Goal: Information Seeking & Learning: Find specific fact

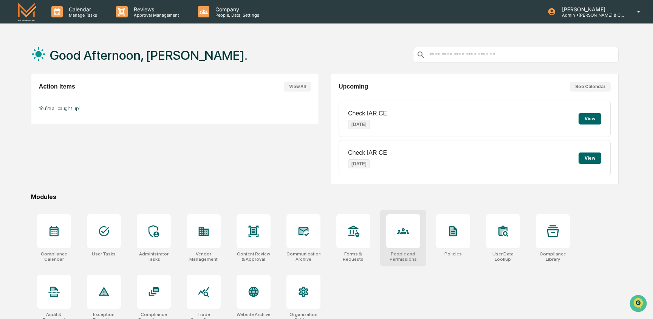
click at [394, 235] on div at bounding box center [403, 231] width 34 height 34
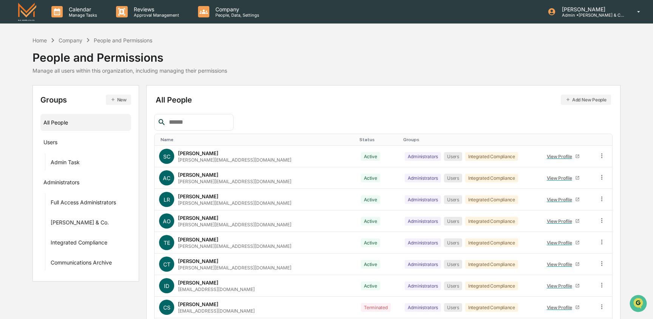
click at [197, 116] on div at bounding box center [193, 122] width 79 height 17
click at [199, 119] on input "text" at bounding box center [198, 122] width 64 height 10
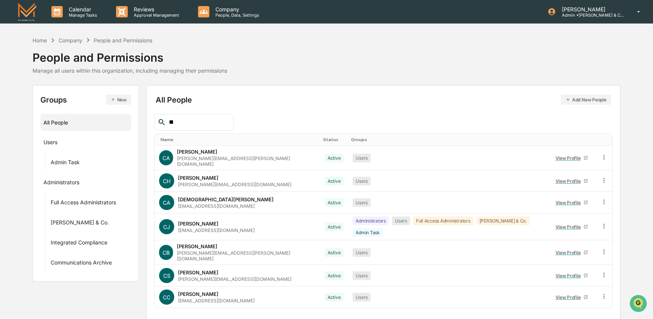
type input "*"
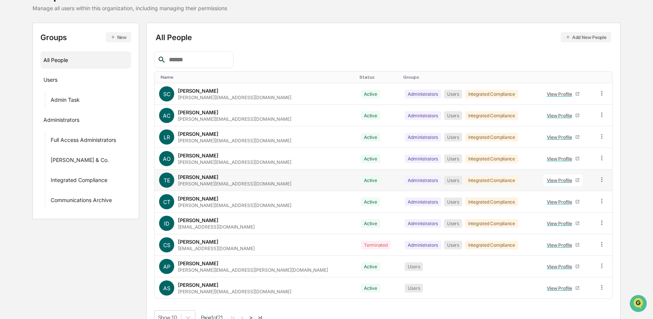
scroll to position [76, 0]
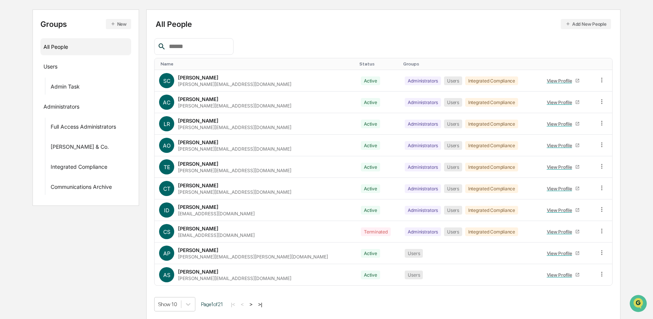
click at [208, 48] on input "text" at bounding box center [198, 47] width 64 height 10
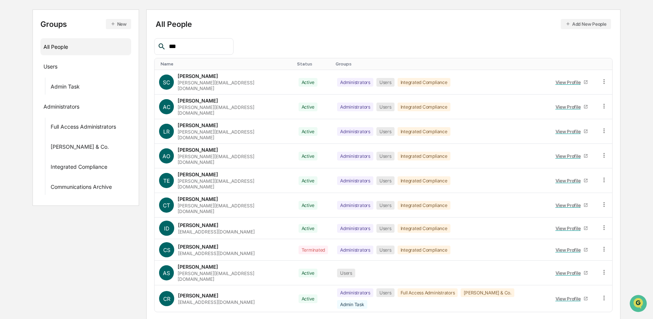
scroll to position [135, 0]
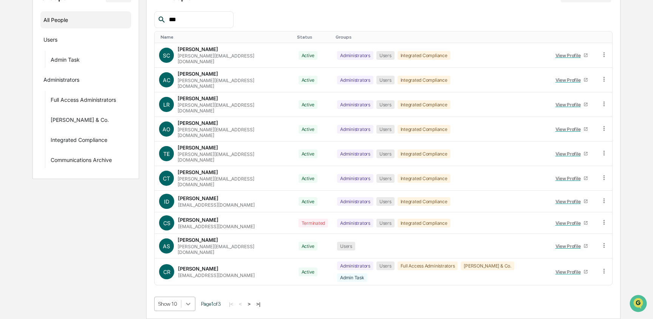
click at [186, 304] on body "Calendar Manage Tasks Reviews Approval Management Company People, Data, Setting…" at bounding box center [326, 108] width 653 height 421
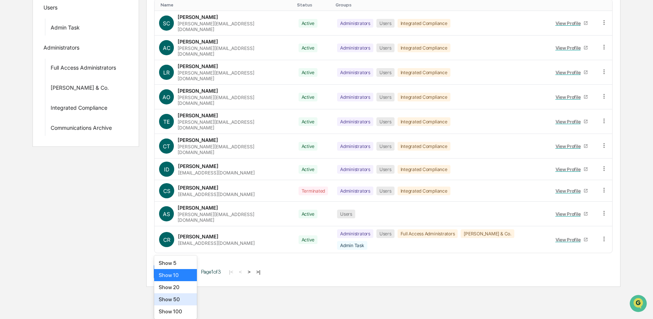
click at [186, 304] on div "Show 50" at bounding box center [175, 299] width 43 height 12
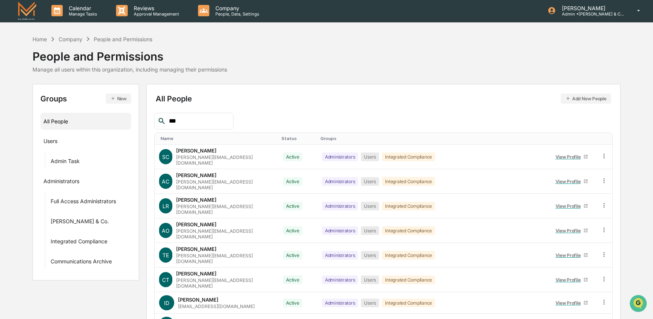
scroll to position [0, 0]
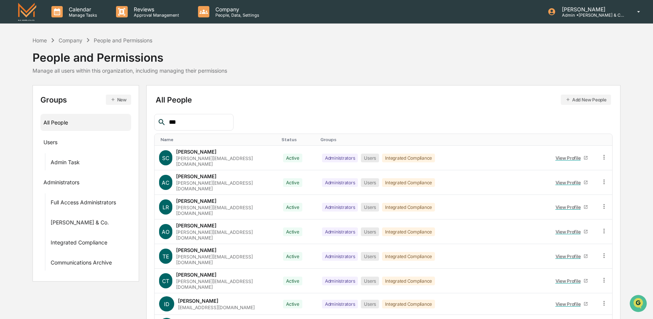
click at [184, 118] on input "***" at bounding box center [198, 122] width 64 height 10
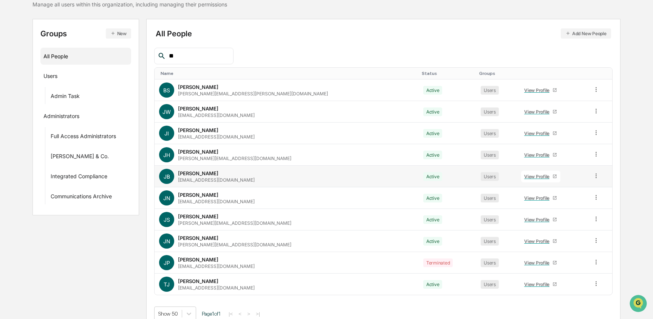
scroll to position [67, 0]
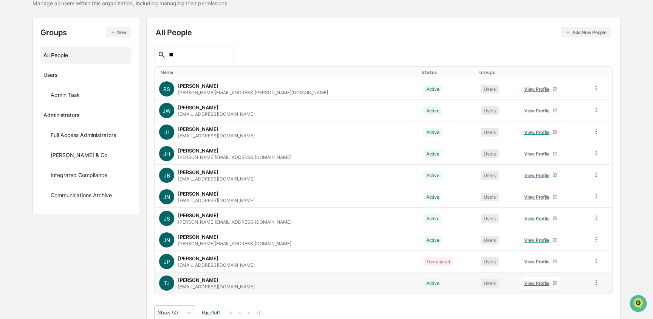
type input "**"
click at [593, 281] on icon at bounding box center [596, 282] width 7 height 7
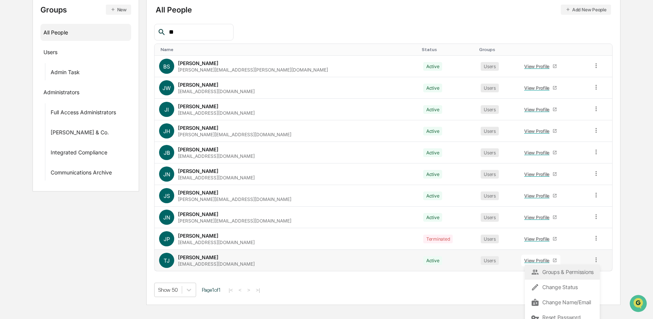
scroll to position [96, 0]
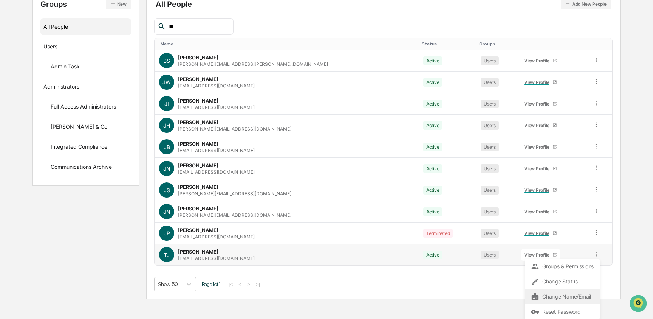
click at [570, 299] on div "Change Name/Email" at bounding box center [562, 296] width 63 height 9
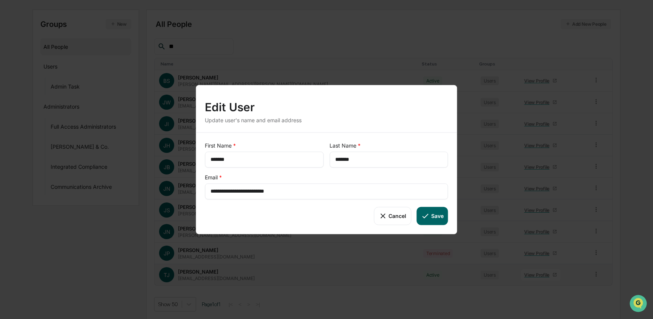
click at [354, 161] on input "*******" at bounding box center [388, 159] width 107 height 8
click at [225, 158] on input "*******" at bounding box center [264, 159] width 107 height 8
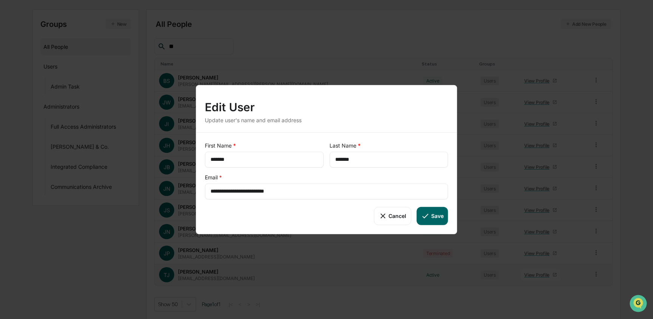
drag, startPoint x: 235, startPoint y: 191, endPoint x: 293, endPoint y: 192, distance: 57.8
click at [293, 192] on input "**********" at bounding box center [327, 191] width 232 height 8
click at [380, 216] on icon at bounding box center [383, 215] width 8 height 8
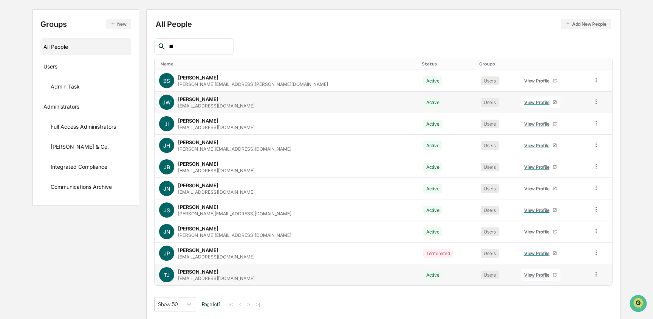
scroll to position [0, 0]
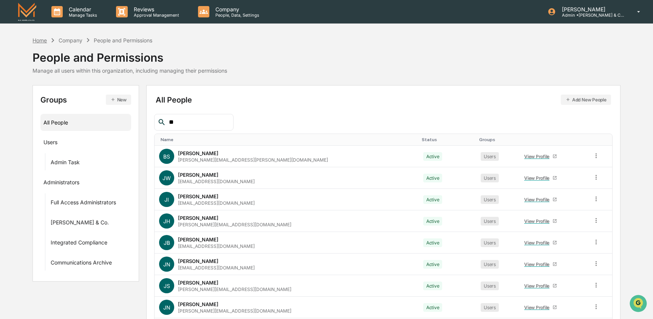
click at [40, 40] on div "Home" at bounding box center [40, 40] width 14 height 6
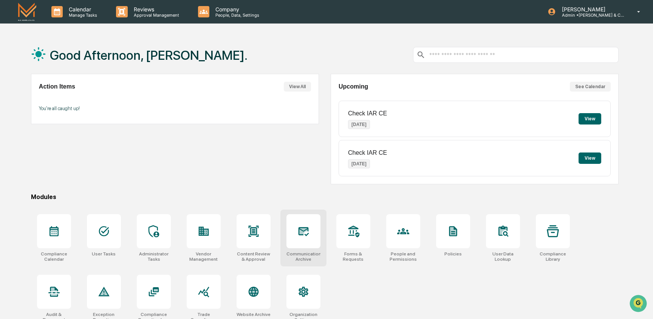
click at [309, 242] on div at bounding box center [304, 231] width 34 height 34
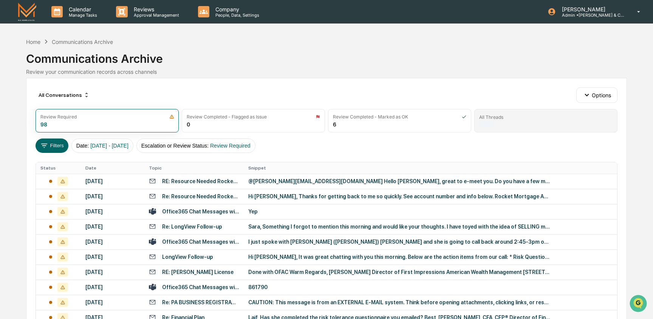
click at [537, 118] on div "All Threads" at bounding box center [545, 117] width 133 height 6
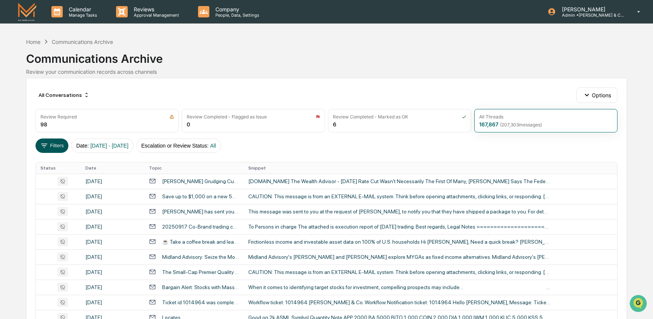
click at [57, 145] on button "Filters" at bounding box center [52, 145] width 33 height 14
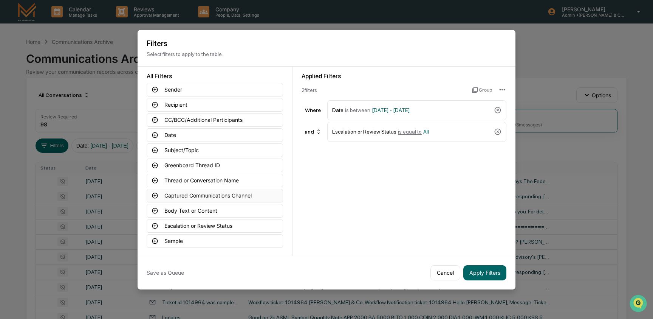
click at [192, 193] on button "Captured Communications Channel" at bounding box center [215, 196] width 136 height 14
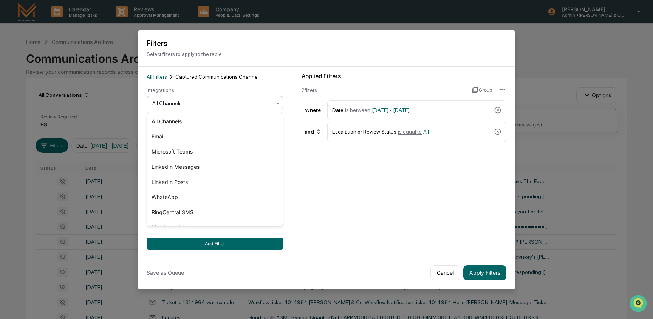
click at [211, 105] on div at bounding box center [211, 103] width 119 height 8
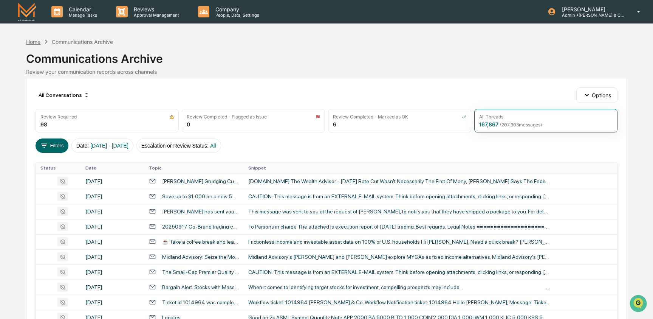
click at [30, 42] on div "Home" at bounding box center [33, 42] width 14 height 6
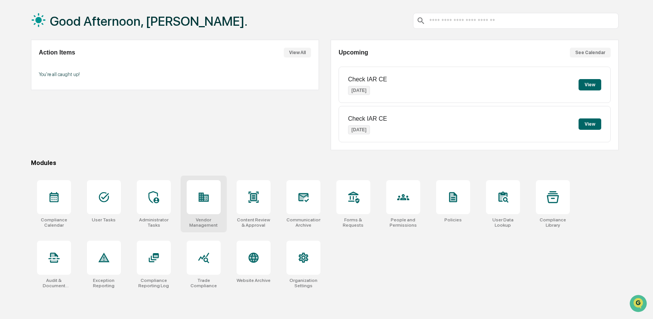
scroll to position [36, 0]
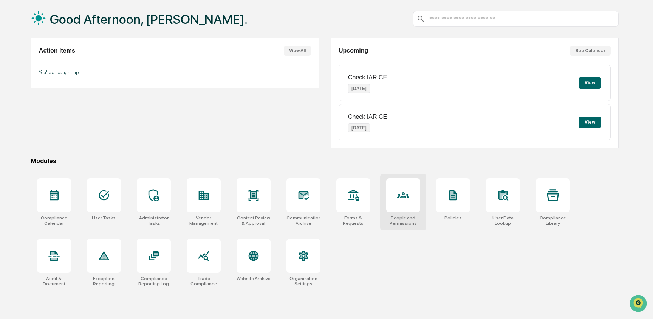
click at [393, 209] on div at bounding box center [403, 195] width 34 height 34
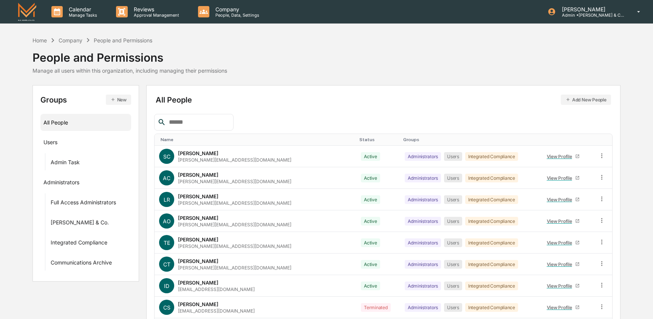
click at [173, 124] on input "text" at bounding box center [198, 122] width 64 height 10
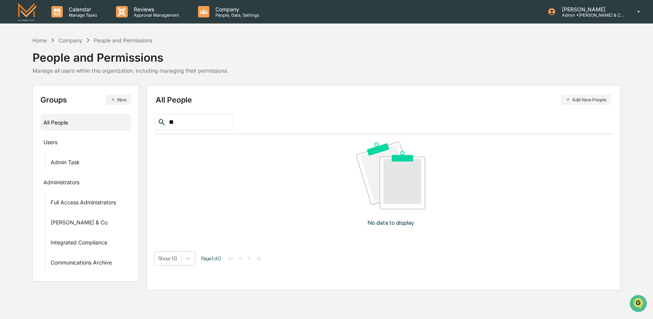
type input "*"
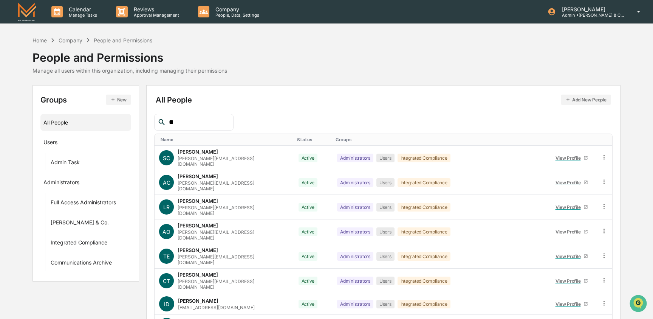
type input "*"
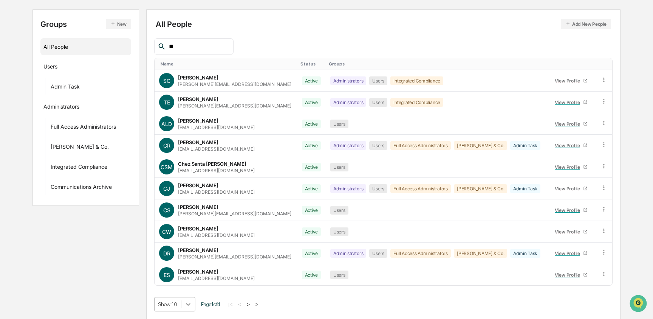
scroll to position [135, 0]
click at [192, 303] on body "Calendar Manage Tasks Reviews Approval Management Company People, Data, Setting…" at bounding box center [326, 121] width 653 height 395
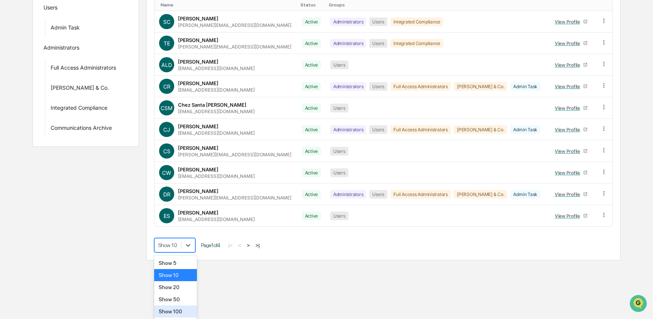
click at [187, 306] on div "Show 100" at bounding box center [175, 311] width 43 height 12
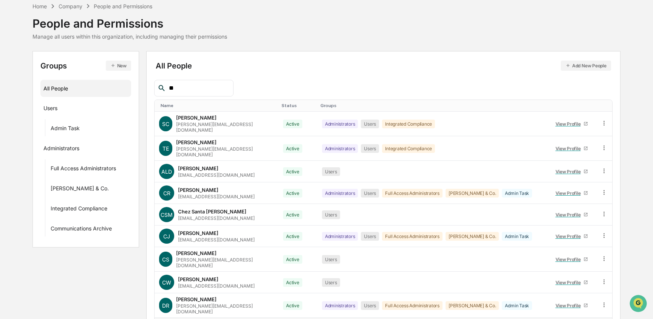
scroll to position [0, 0]
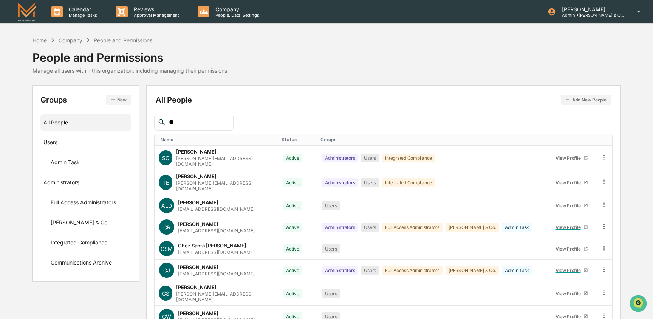
click at [191, 121] on input "**" at bounding box center [198, 122] width 64 height 10
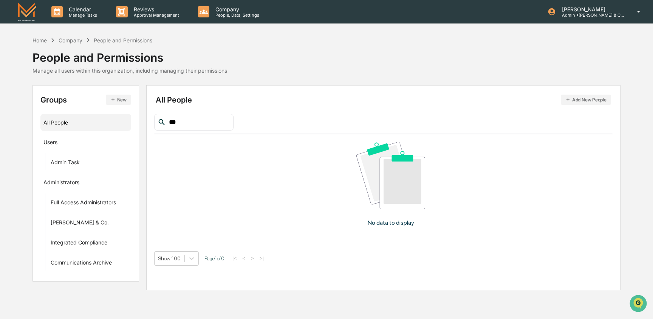
type input "**"
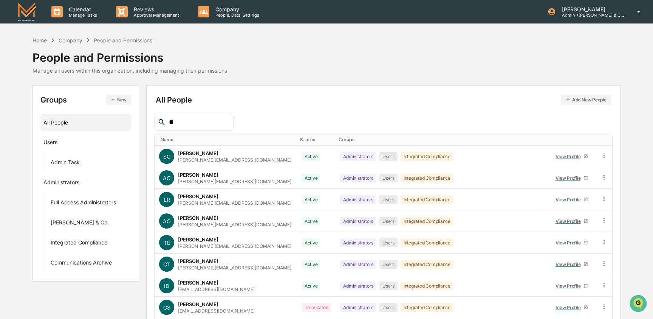
click at [183, 124] on input "**" at bounding box center [198, 122] width 64 height 10
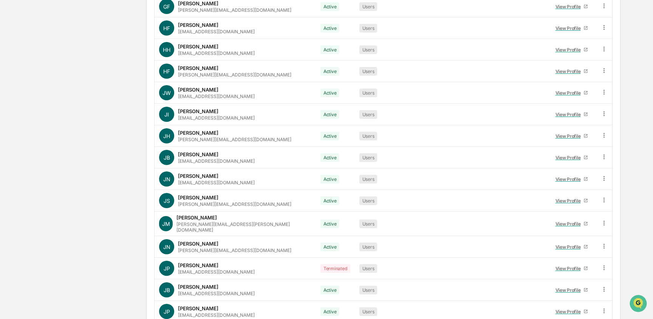
scroll to position [2015, 0]
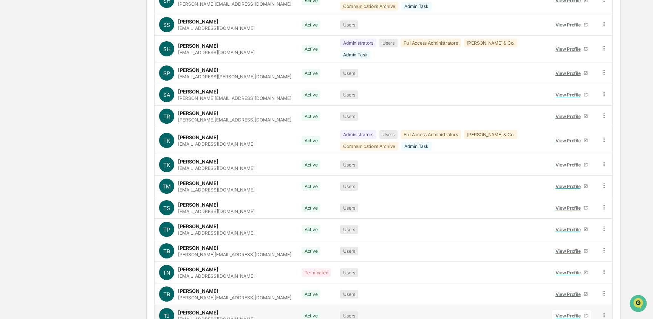
click at [214, 309] on div "[PERSON_NAME]" at bounding box center [198, 312] width 40 height 6
drag, startPoint x: 218, startPoint y: 285, endPoint x: 183, endPoint y: 281, distance: 35.8
click at [183, 305] on td "[PERSON_NAME] [PERSON_NAME][EMAIL_ADDRESS][DOMAIN_NAME]" at bounding box center [226, 315] width 143 height 21
click at [185, 309] on div "[PERSON_NAME]" at bounding box center [198, 312] width 40 height 6
drag, startPoint x: 195, startPoint y: 286, endPoint x: 177, endPoint y: 285, distance: 17.4
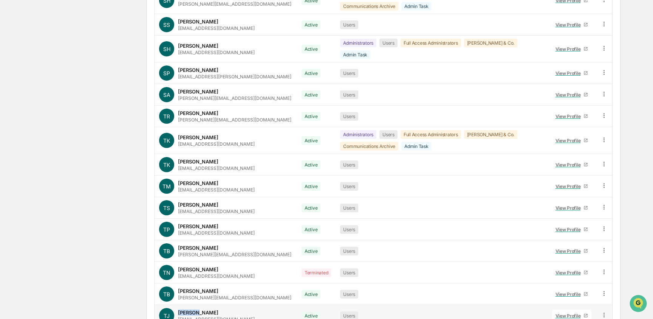
click at [177, 308] on div "[PERSON_NAME] [PERSON_NAME][EMAIL_ADDRESS][DOMAIN_NAME]" at bounding box center [225, 315] width 133 height 15
copy div "Trelese"
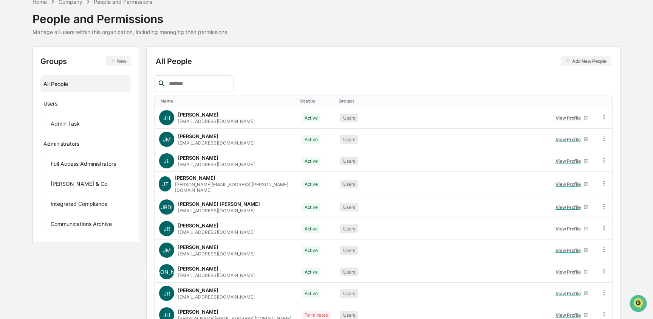
scroll to position [38, 0]
click at [604, 117] on icon at bounding box center [604, 117] width 1 height 5
click at [520, 32] on div "Home Company People and Permissions People and Permissions Manage all users wit…" at bounding box center [327, 17] width 588 height 38
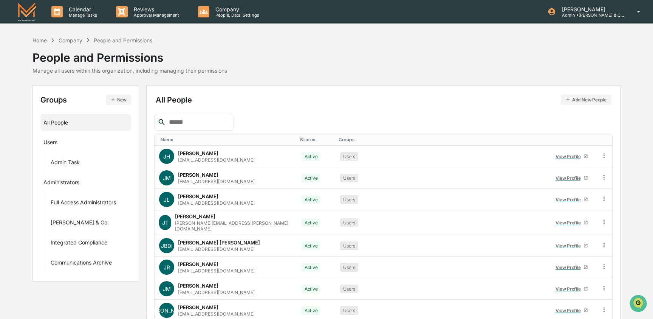
scroll to position [1, 0]
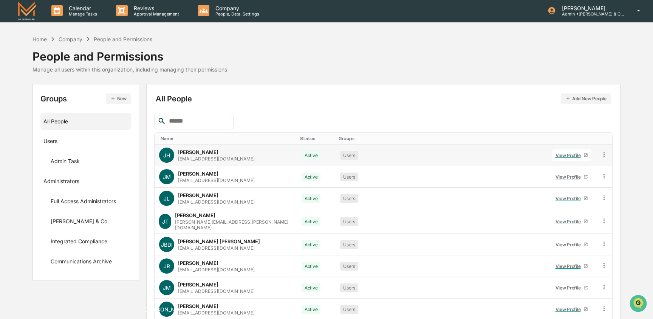
click at [604, 154] on icon at bounding box center [604, 154] width 1 height 5
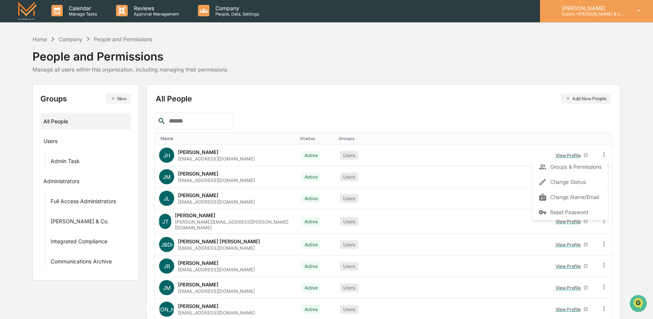
click at [607, 9] on p "[PERSON_NAME]" at bounding box center [591, 8] width 70 height 6
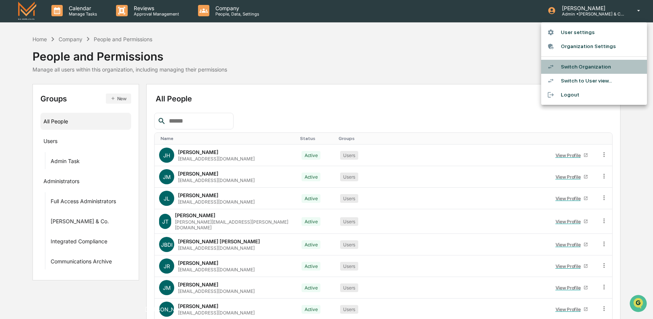
click at [586, 69] on li "Switch Organization" at bounding box center [594, 67] width 106 height 14
